Goal: Complete application form

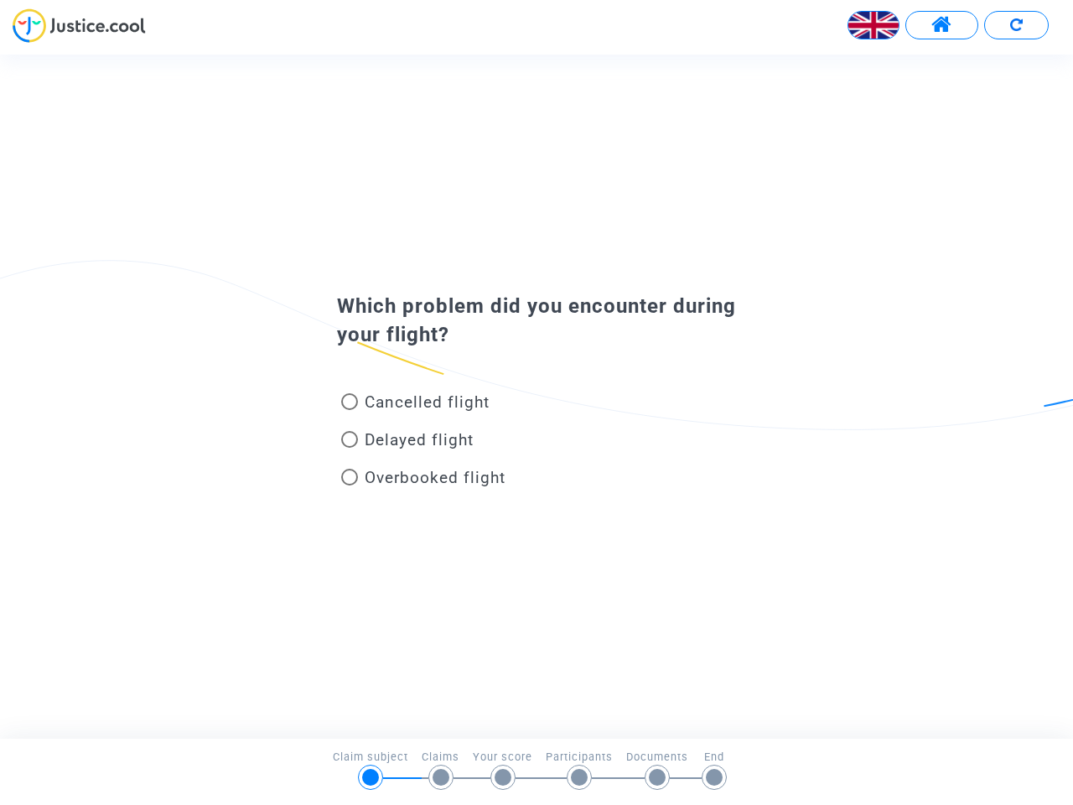
click at [873, 25] on img at bounding box center [873, 25] width 50 height 50
click at [941, 25] on span at bounding box center [941, 25] width 21 height 22
click at [1016, 25] on div at bounding box center [536, 31] width 1073 height 46
click at [536, 396] on div "Cancelled flight" at bounding box center [509, 405] width 370 height 38
click at [415, 405] on span "Cancelled flight" at bounding box center [427, 401] width 125 height 19
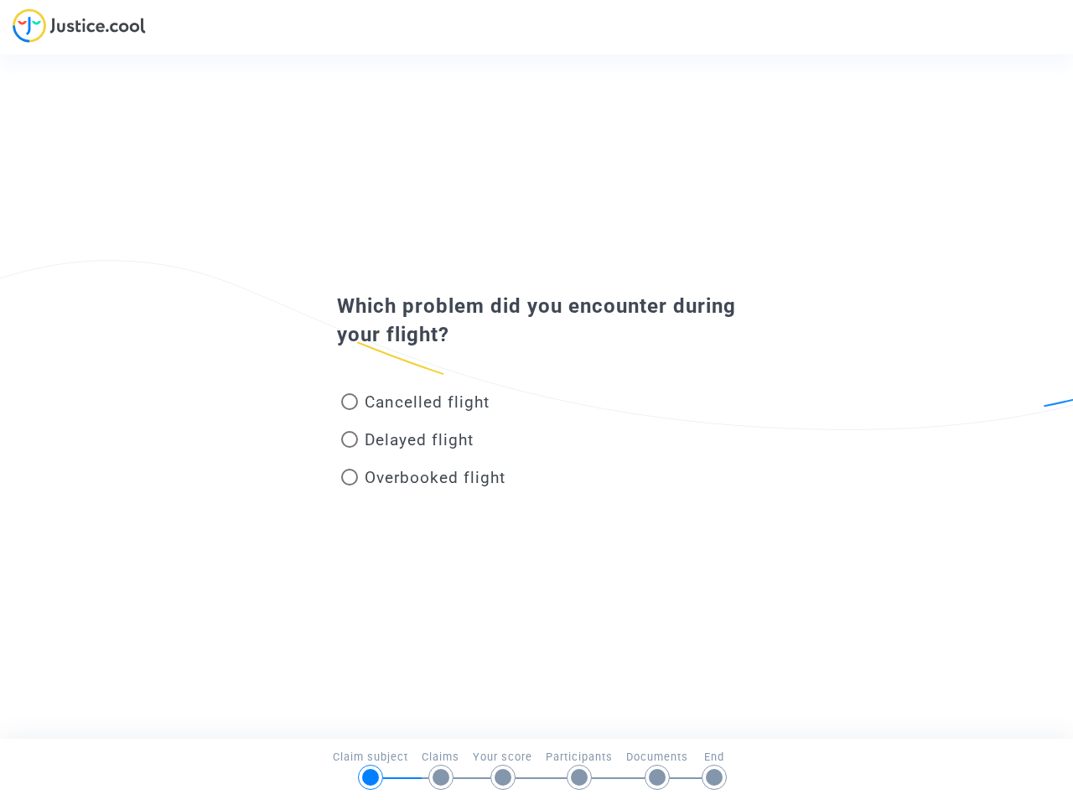
click at [349, 410] on input "Cancelled flight" at bounding box center [349, 410] width 1 height 1
radio input "true"
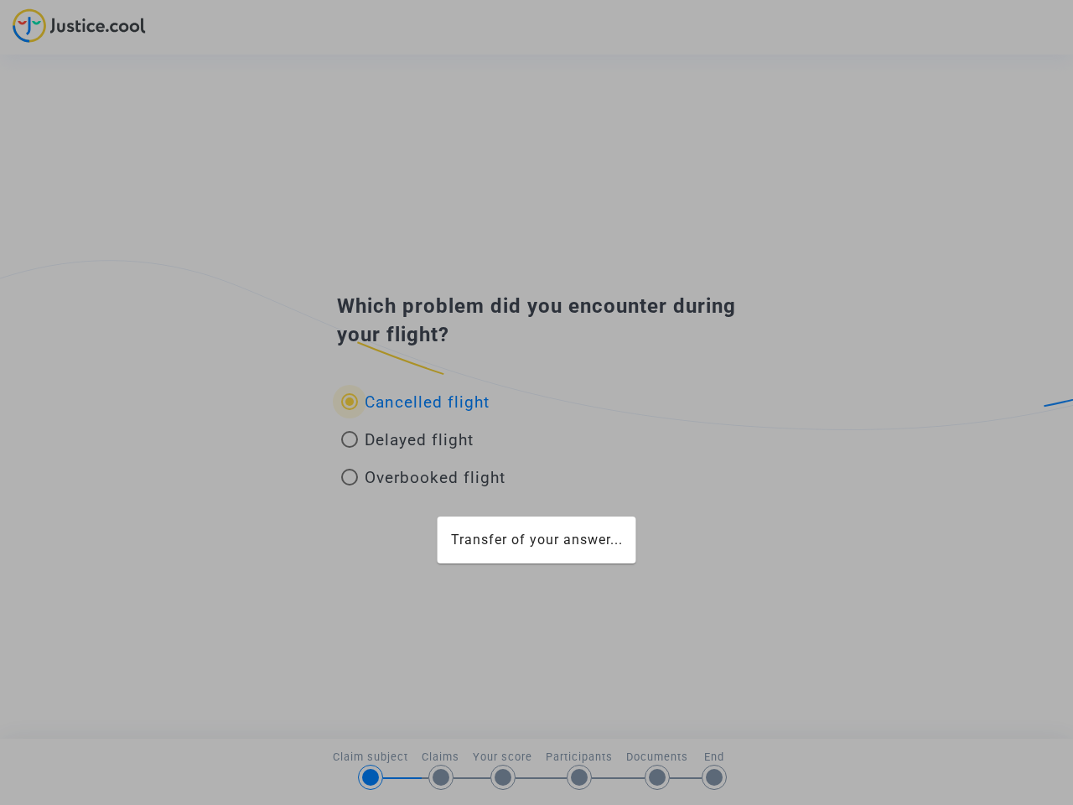
click at [415, 401] on div "Transfer of your answer..." at bounding box center [536, 402] width 1073 height 805
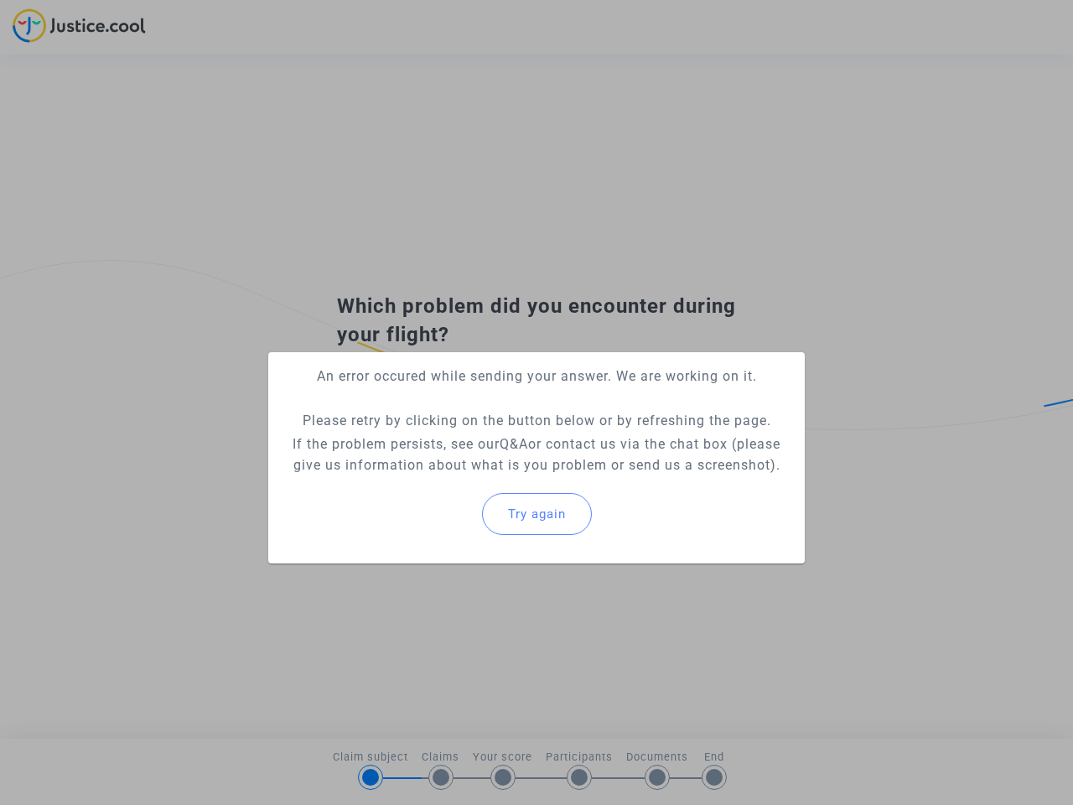
click at [407, 442] on p "If the problem persists, see our Q&A or contact us via the chat box (please giv…" at bounding box center [537, 454] width 510 height 42
click at [407, 439] on p "If the problem persists, see our Q&A or contact us via the chat box (please giv…" at bounding box center [537, 454] width 510 height 42
click at [423, 480] on div "Try again" at bounding box center [537, 514] width 510 height 72
click at [423, 477] on mat-card "An error occured while sending your answer. We are working on it. Please retry …" at bounding box center [536, 457] width 536 height 211
